Goal: Navigation & Orientation: Go to known website

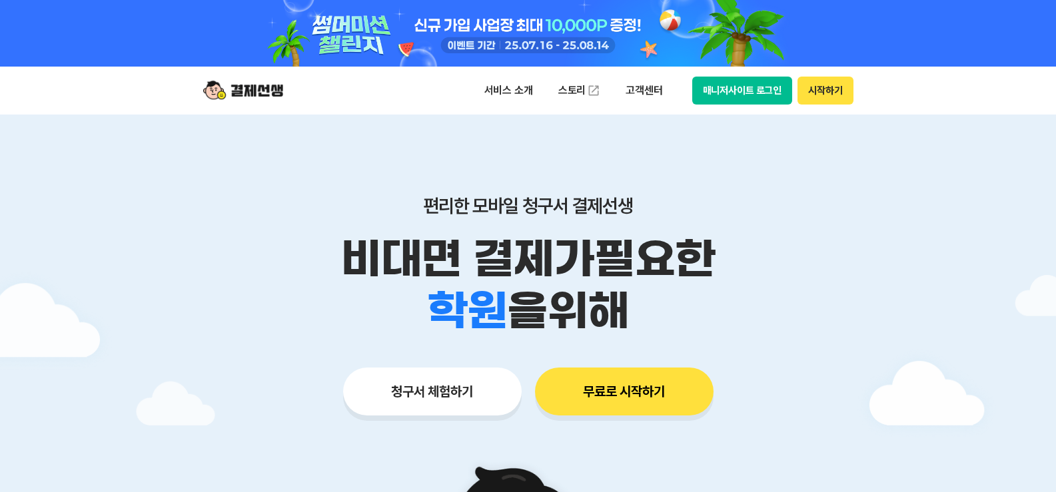
click at [732, 93] on button "매니저사이트 로그인" at bounding box center [742, 91] width 101 height 28
click at [731, 86] on button "매니저사이트 로그인" at bounding box center [742, 91] width 101 height 28
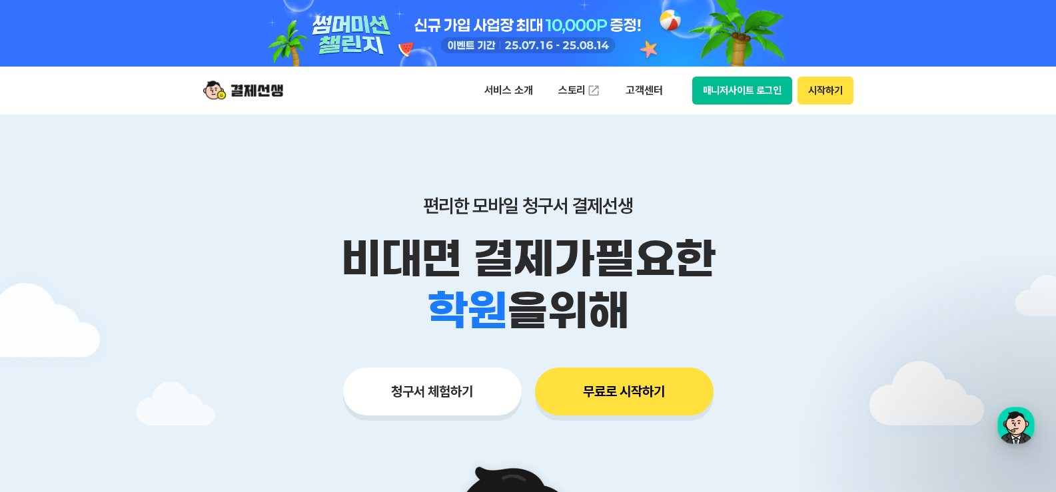
click at [722, 94] on button "매니저사이트 로그인" at bounding box center [742, 91] width 101 height 28
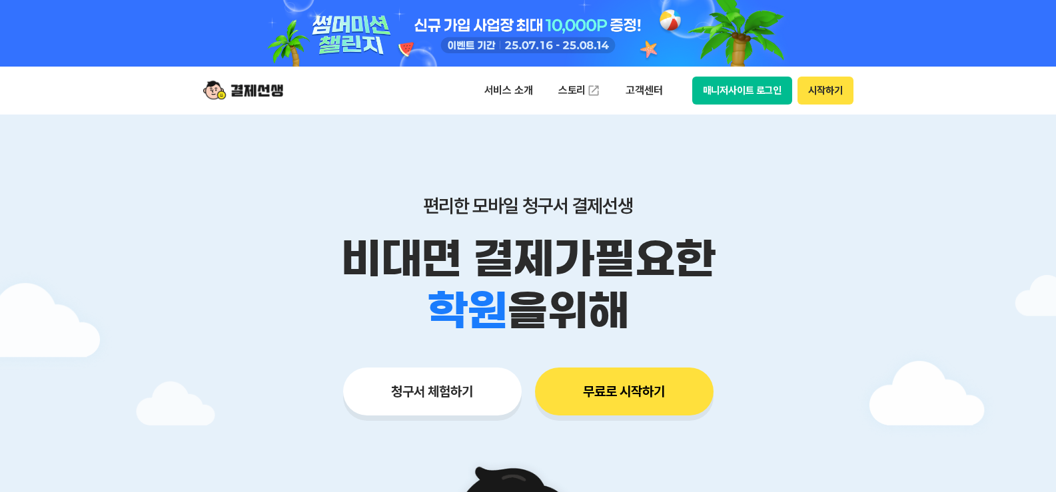
click at [742, 92] on button "매니저사이트 로그인" at bounding box center [742, 91] width 101 height 28
